Goal: Information Seeking & Learning: Learn about a topic

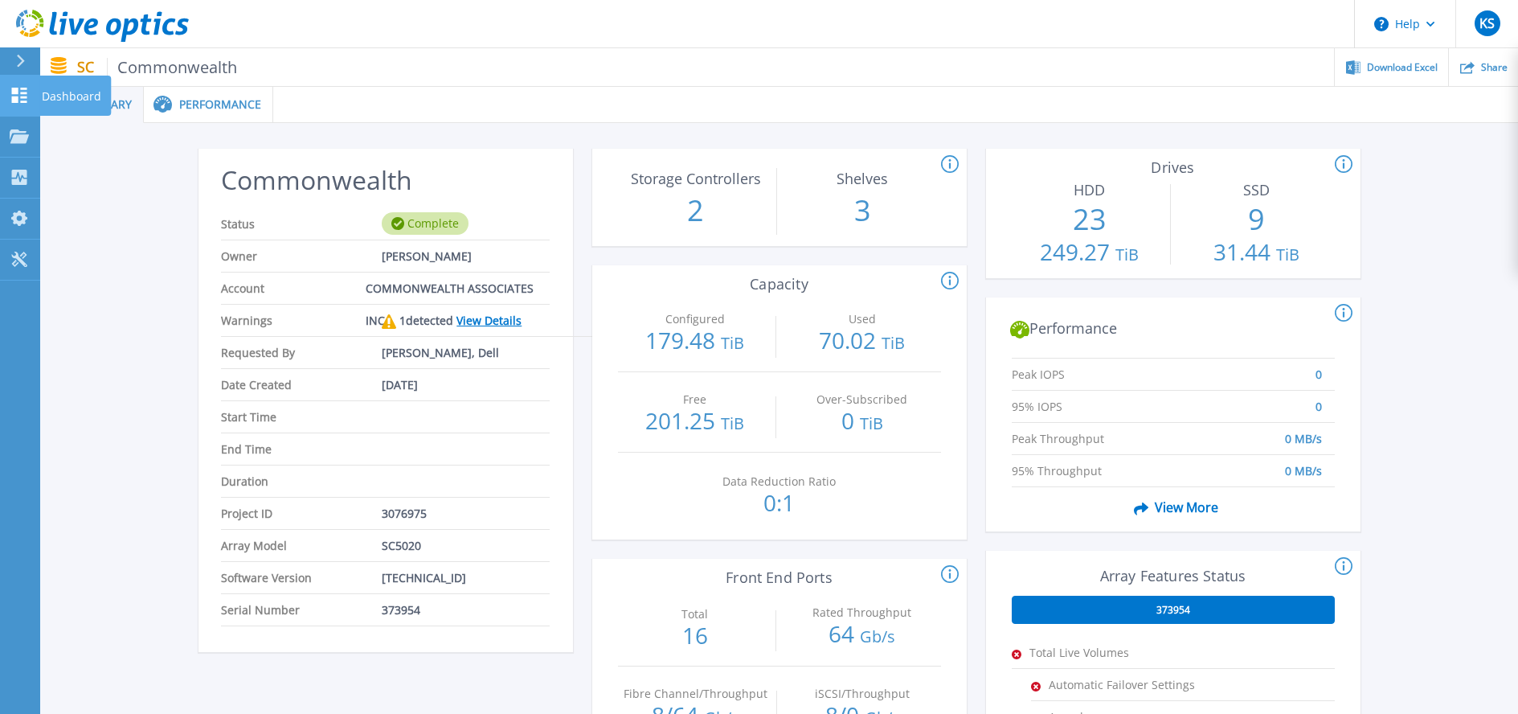
click at [16, 91] on icon at bounding box center [19, 95] width 15 height 15
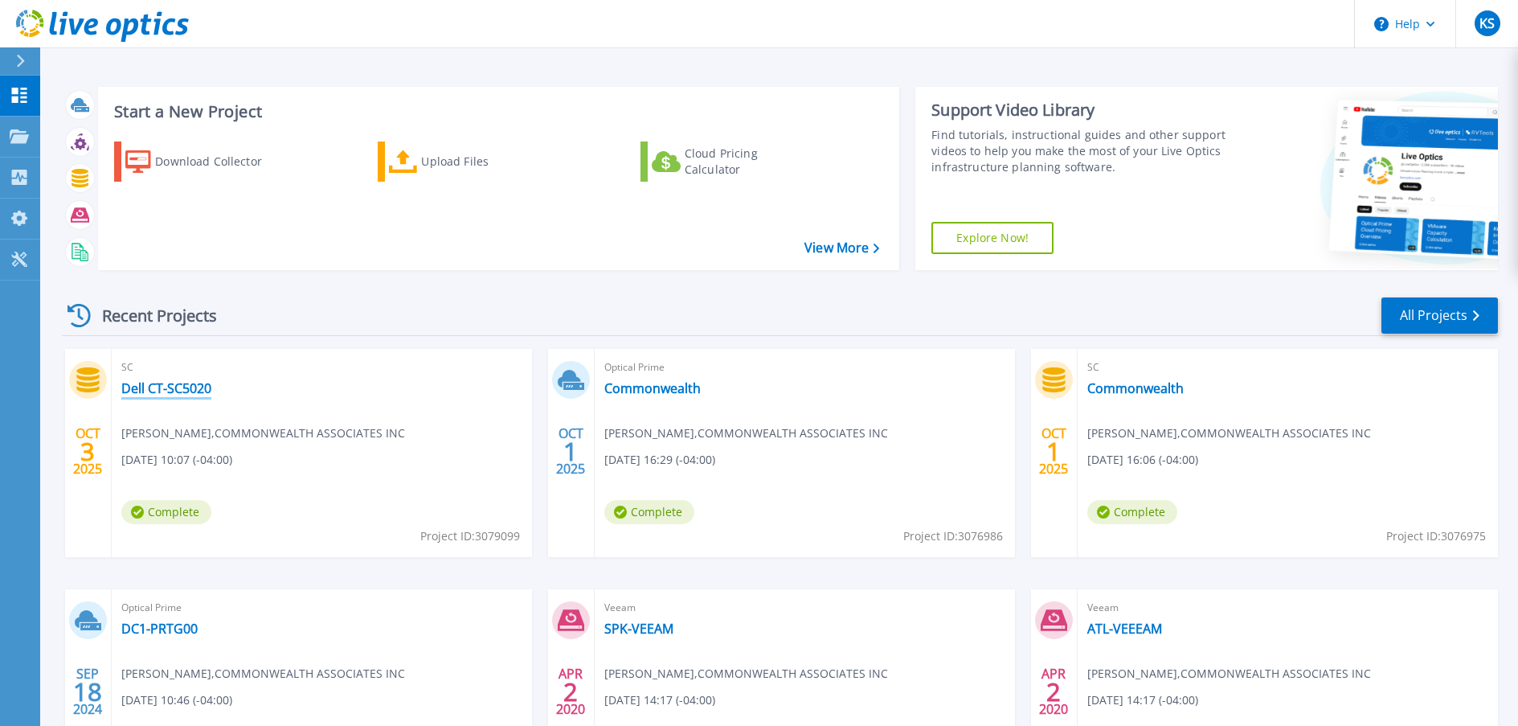
click at [181, 389] on link "Dell CT-SC5020" at bounding box center [166, 388] width 90 height 16
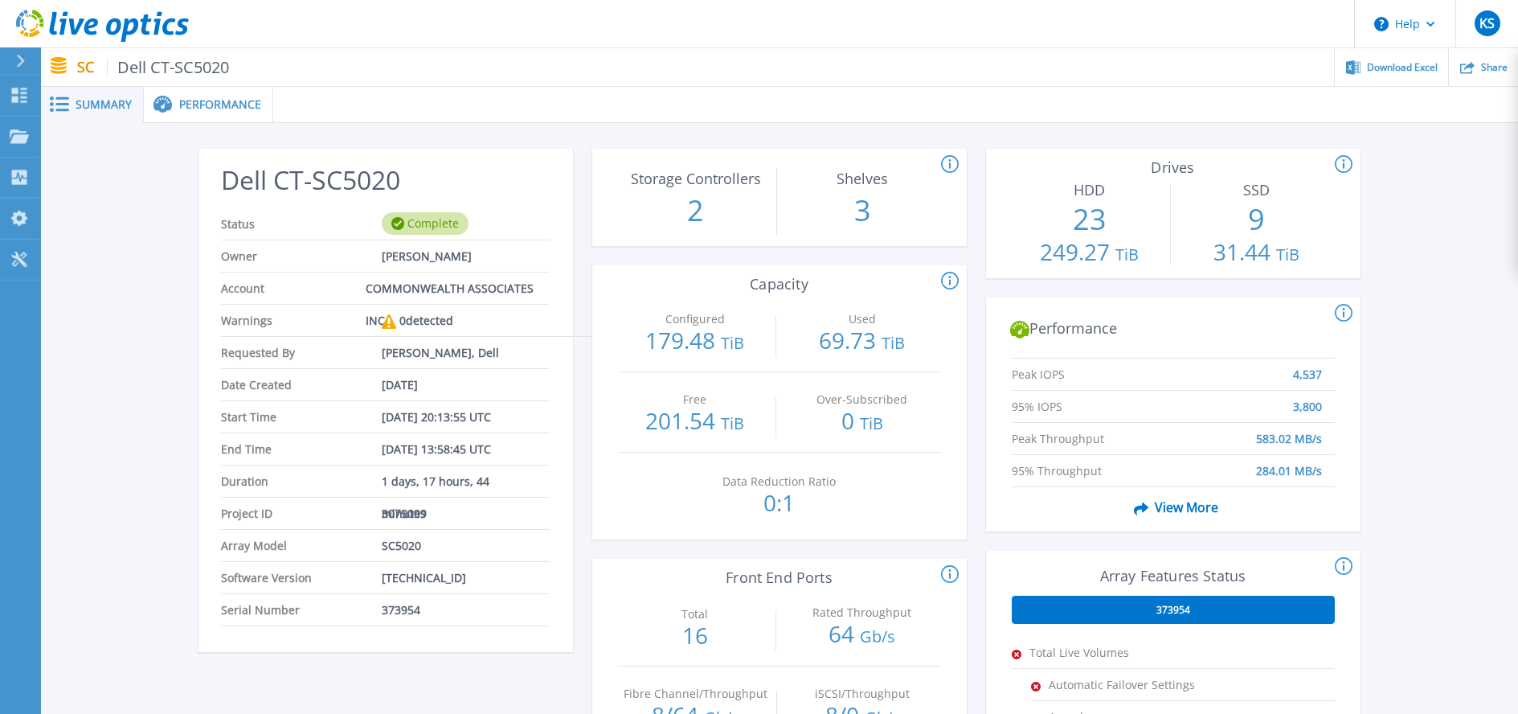
click at [196, 101] on span "Performance" at bounding box center [220, 104] width 82 height 11
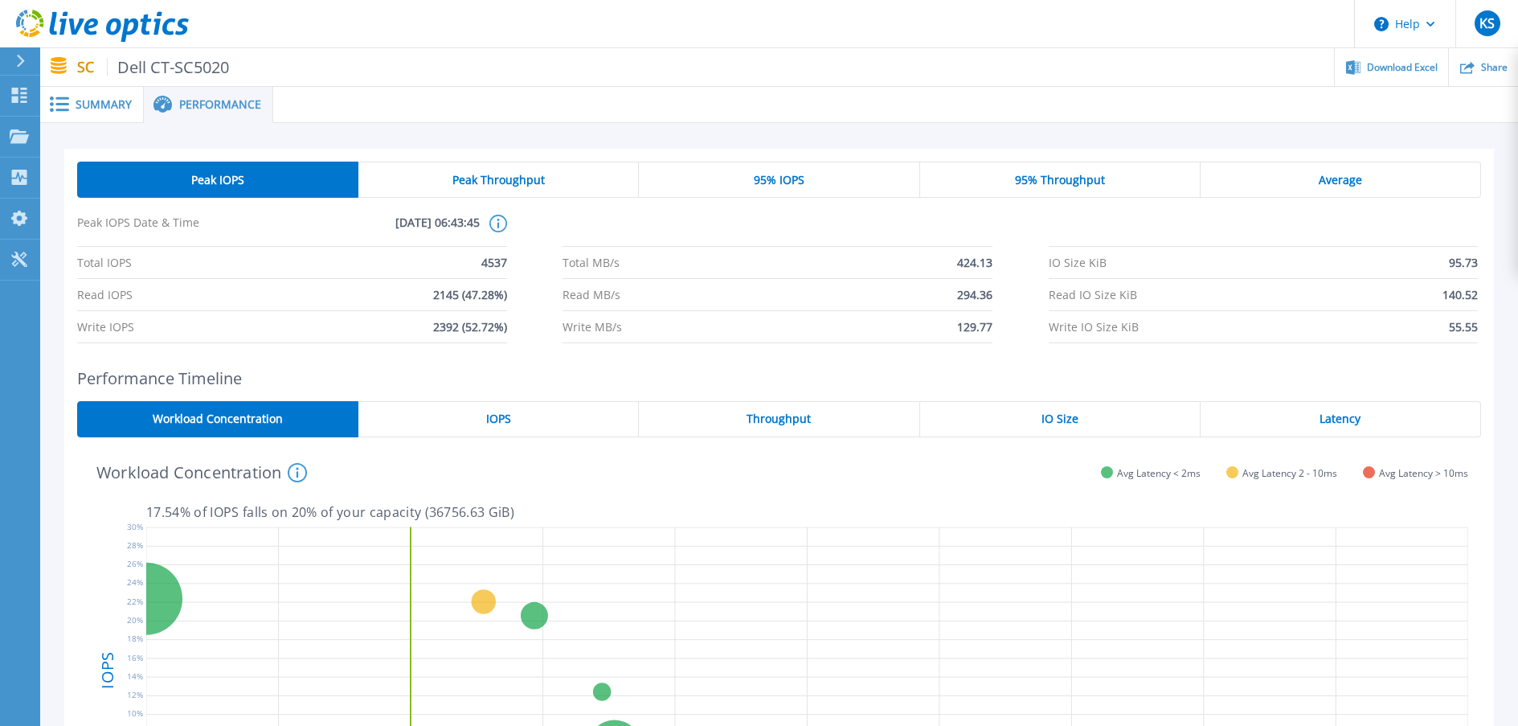
click at [1375, 181] on div "Average" at bounding box center [1341, 180] width 280 height 36
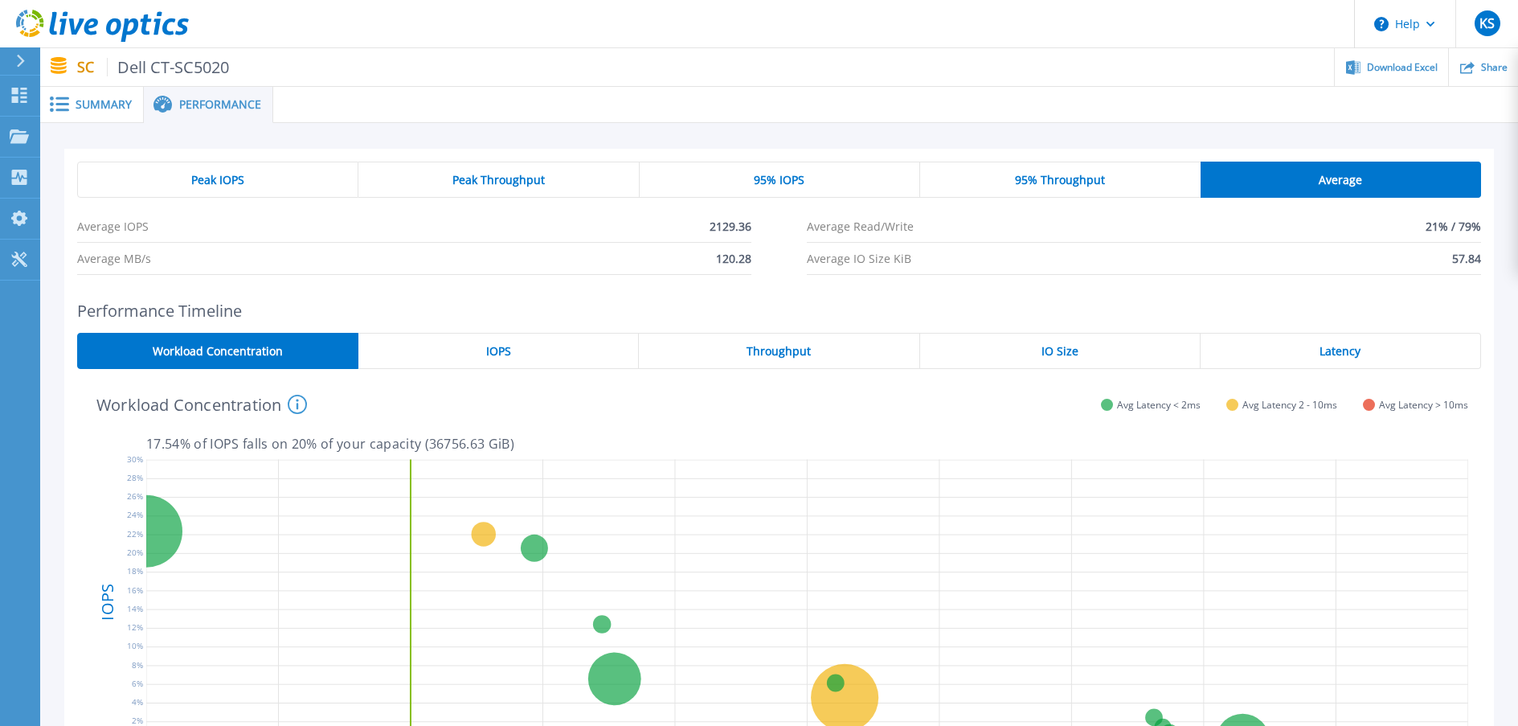
click at [1070, 191] on div "95% Throughput" at bounding box center [1060, 180] width 280 height 36
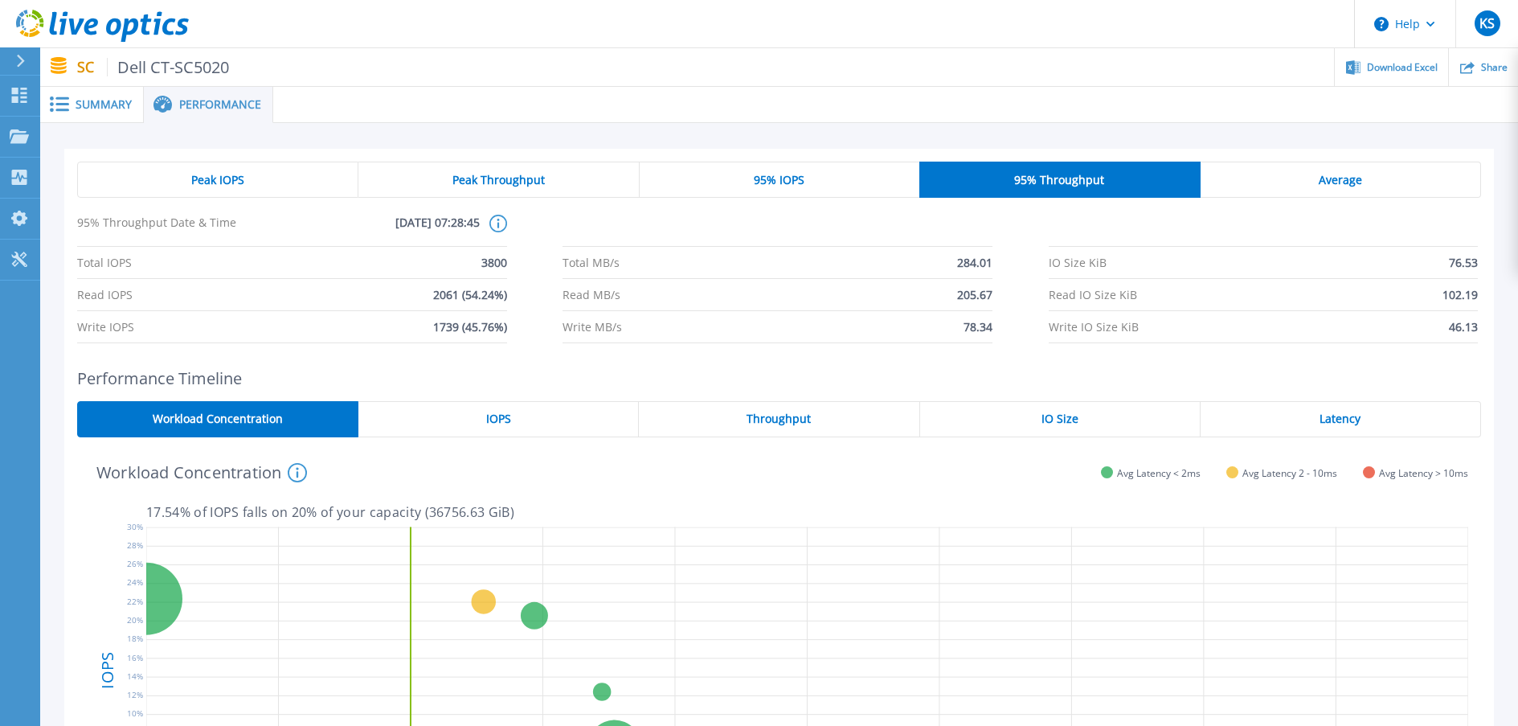
click at [127, 113] on div "Summary" at bounding box center [92, 105] width 104 height 36
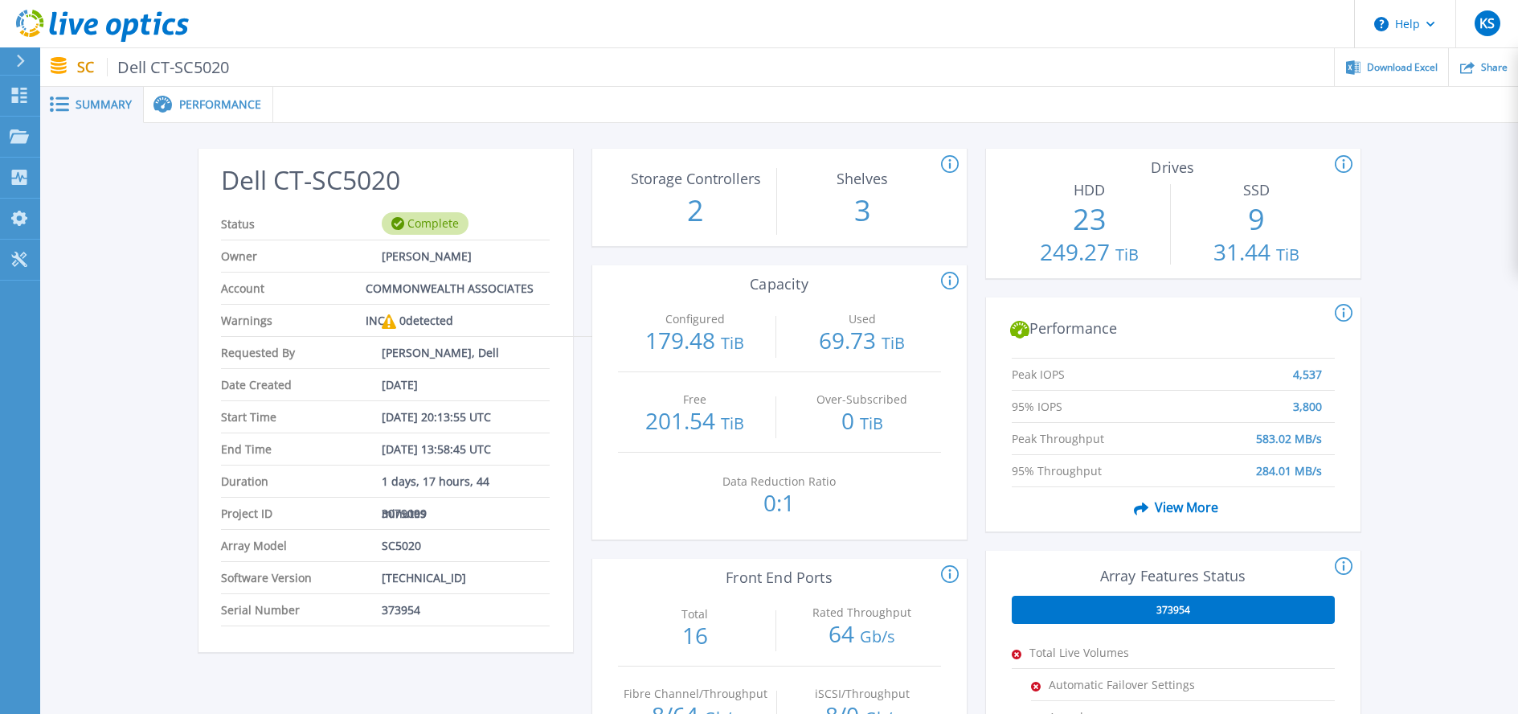
click at [948, 274] on icon at bounding box center [950, 281] width 18 height 19
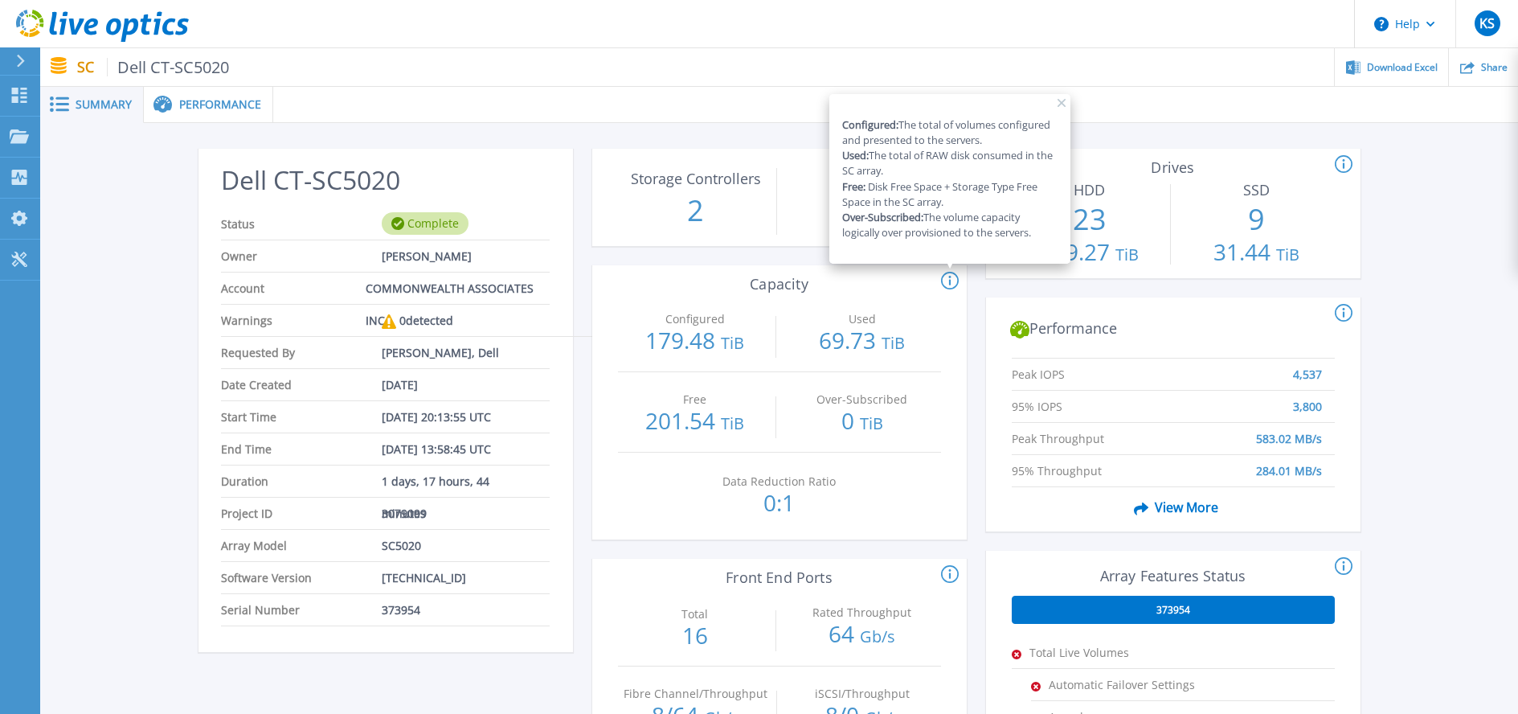
click at [937, 385] on div "Over-Subscribed 0 TiB" at bounding box center [861, 412] width 155 height 80
click at [1062, 103] on rect at bounding box center [1062, 103] width 8 height 8
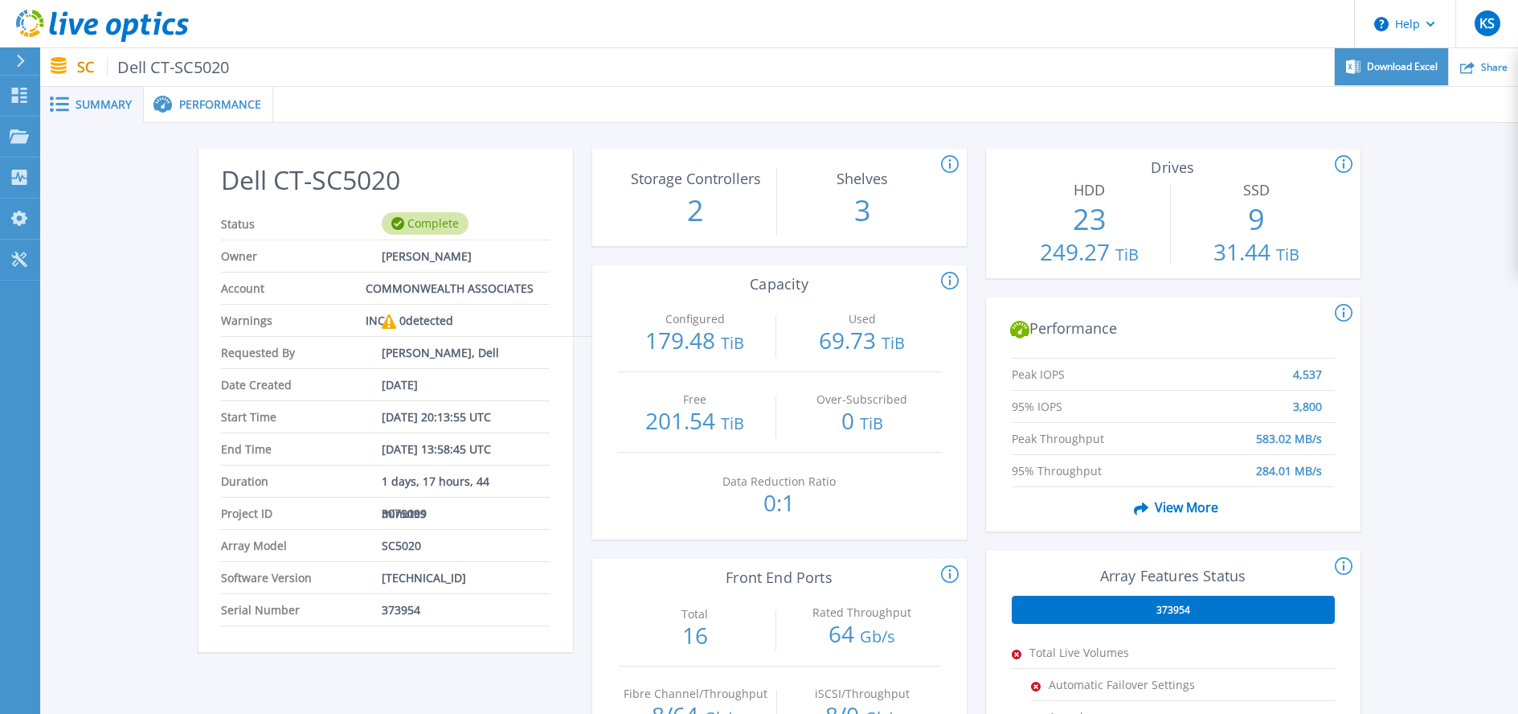
click at [1412, 68] on span "Download Excel" at bounding box center [1402, 67] width 71 height 10
click at [33, 102] on link "Dashboard Dashboard" at bounding box center [20, 96] width 40 height 41
